Goal: Task Accomplishment & Management: Complete application form

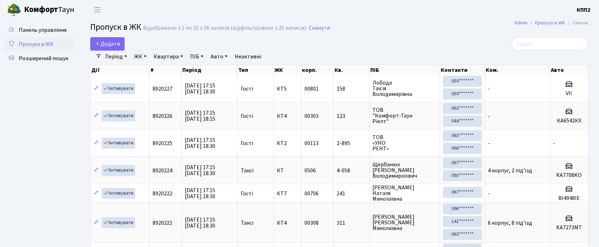
select select "25"
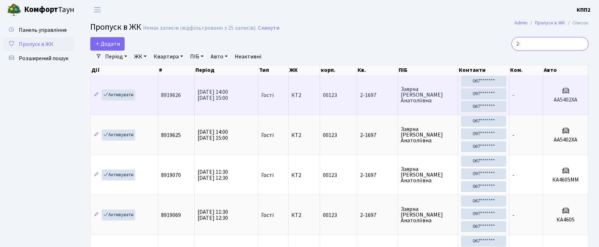
type input "2"
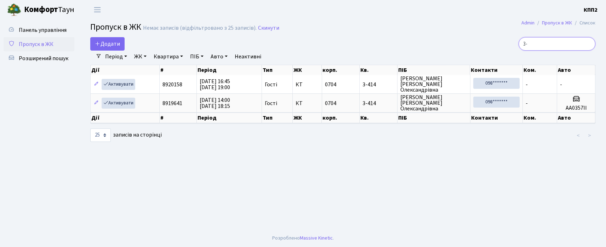
type input "3"
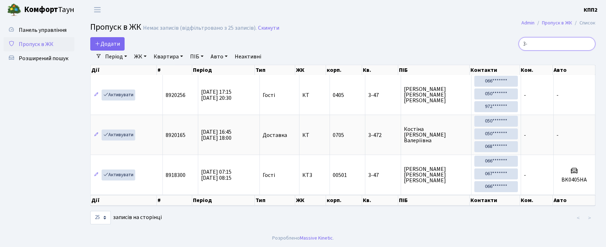
type input "3"
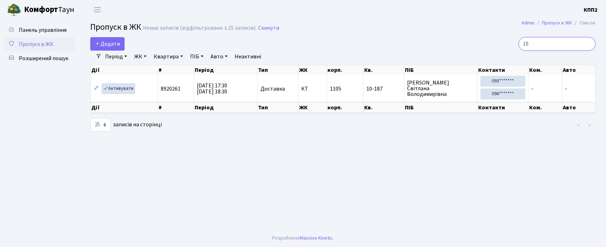
type input "1"
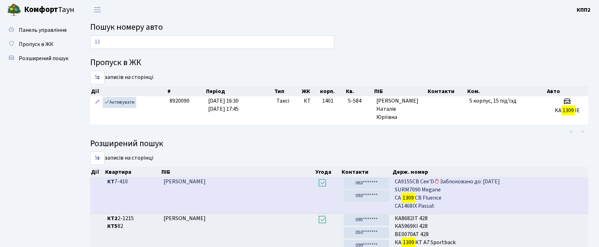
type input "1"
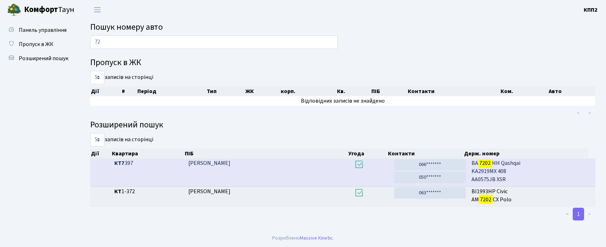
type input "7"
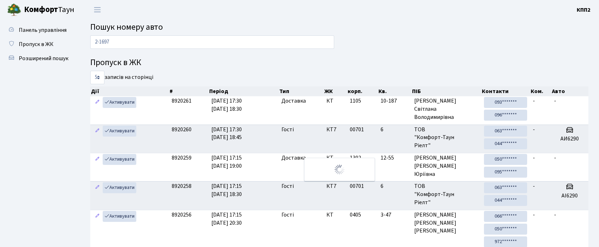
type input "2-1697"
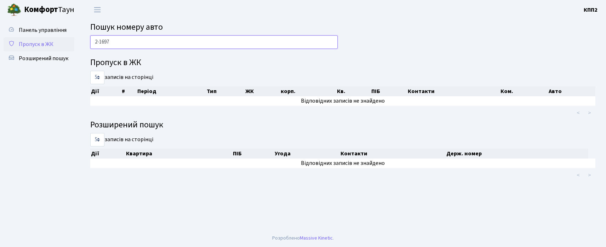
drag, startPoint x: 110, startPoint y: 46, endPoint x: 47, endPoint y: 45, distance: 63.4
click at [47, 45] on div "Панель управління Пропуск в ЖК Розширений пошук Пошук номеру авто 2-1697 Пропус…" at bounding box center [303, 124] width 606 height 210
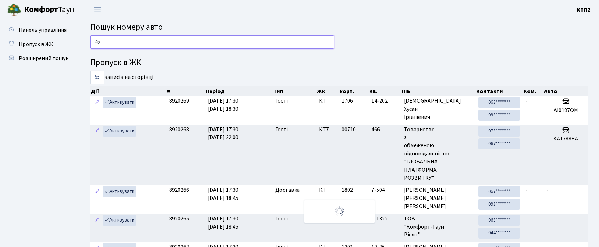
type input "4"
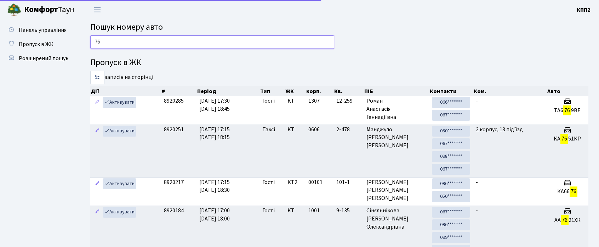
type input "7"
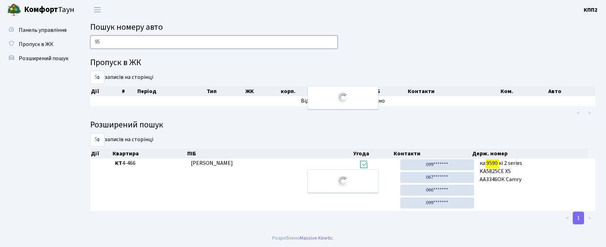
type input "9"
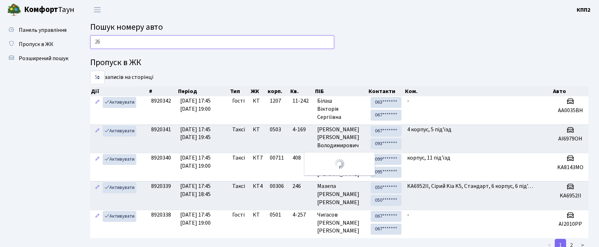
type input "2"
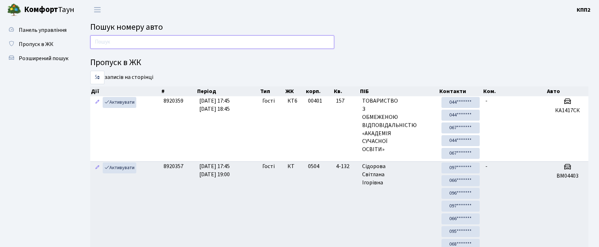
type input "2"
type input "4"
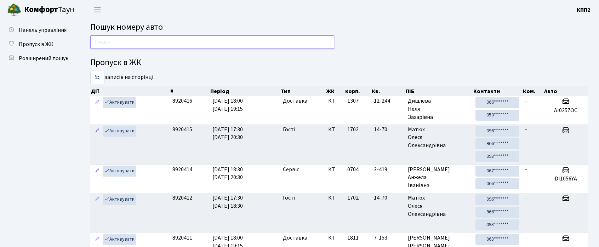
click at [115, 40] on input "text" at bounding box center [212, 41] width 244 height 13
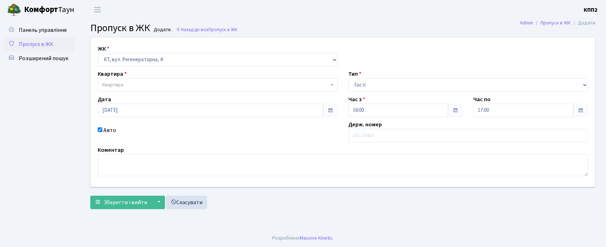
select select "271"
select select "3"
click at [119, 89] on span "Квартира" at bounding box center [218, 84] width 240 height 13
type input "6-19"
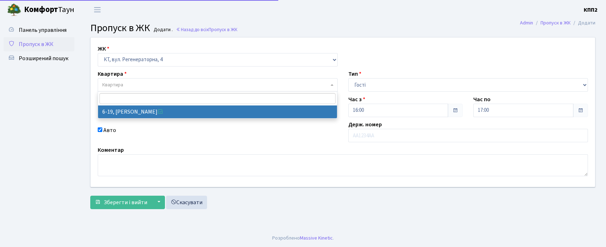
select select "5199"
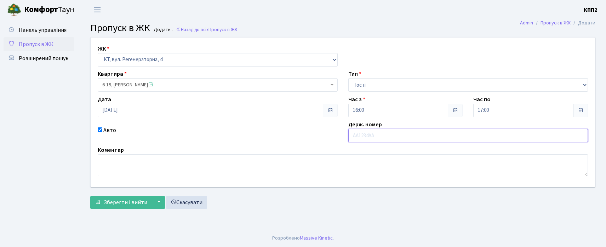
click at [372, 132] on input "text" at bounding box center [468, 135] width 240 height 13
type input "КА5227ЕВ"
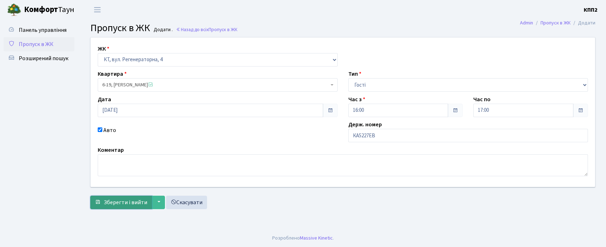
click at [118, 199] on span "Зберегти і вийти" at bounding box center [126, 203] width 44 height 8
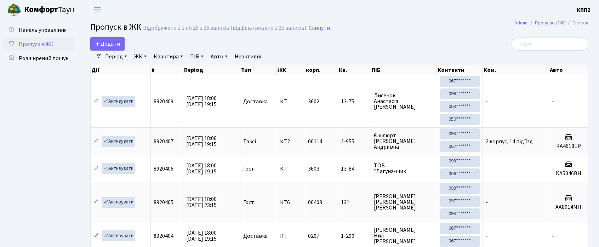
select select "25"
type input "4-064"
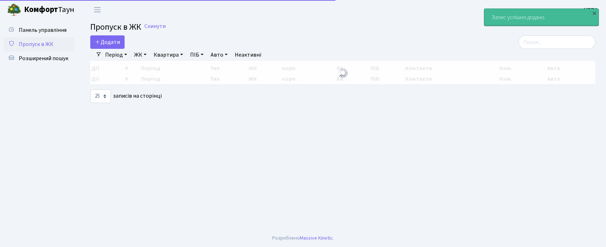
select select "25"
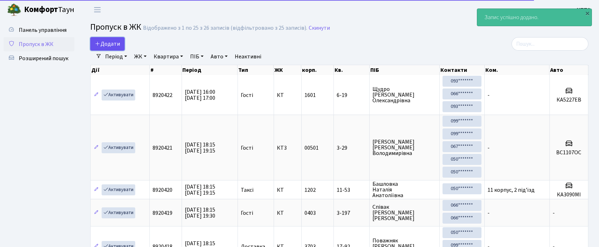
click at [108, 47] on span "Додати" at bounding box center [107, 44] width 25 height 8
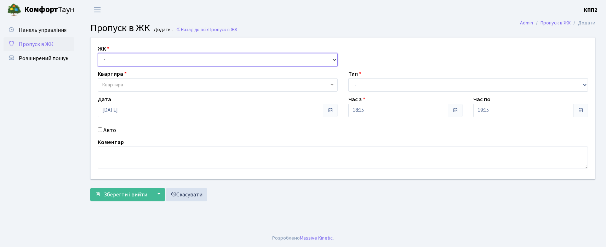
drag, startPoint x: 117, startPoint y: 62, endPoint x: 118, endPoint y: 65, distance: 3.9
click at [117, 62] on select "- КТ, вул. Регенераторна, 4 КТ2, просп. [STREET_ADDRESS] [STREET_ADDRESS] [PERS…" at bounding box center [218, 59] width 240 height 13
select select "271"
click at [98, 53] on select "- КТ, вул. Регенераторна, 4 КТ2, просп. [STREET_ADDRESS] [STREET_ADDRESS] [PERS…" at bounding box center [218, 59] width 240 height 13
select select
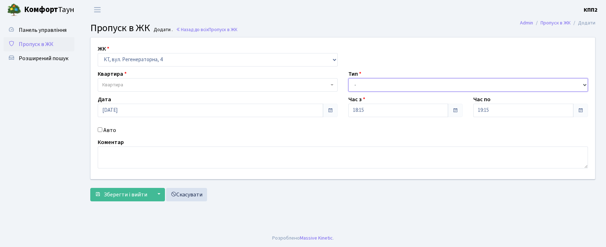
click at [382, 83] on select "- Доставка Таксі Гості Сервіс" at bounding box center [468, 84] width 240 height 13
select select "3"
click at [348, 78] on select "- Доставка Таксі Гості Сервіс" at bounding box center [468, 84] width 240 height 13
click at [112, 127] on label "Авто" at bounding box center [109, 130] width 13 height 8
click at [102, 127] on input "Авто" at bounding box center [100, 129] width 5 height 5
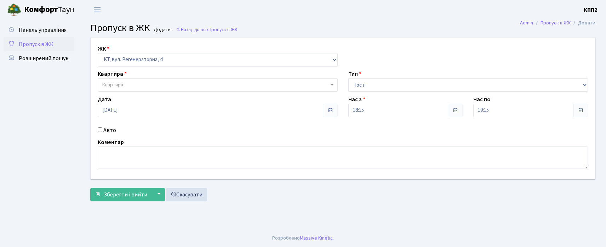
checkbox input "true"
